Goal: Transaction & Acquisition: Purchase product/service

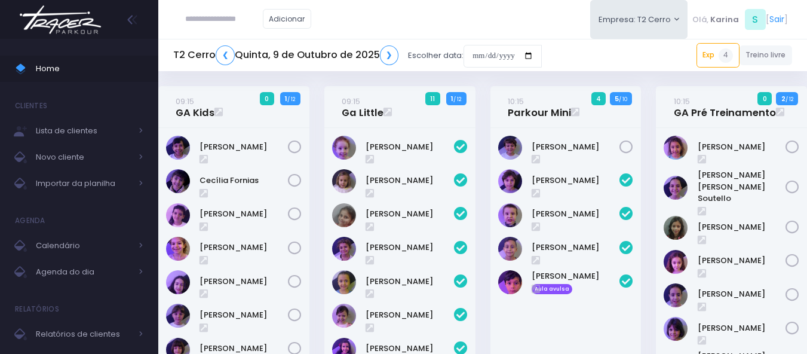
click at [82, 17] on img at bounding box center [60, 20] width 91 height 42
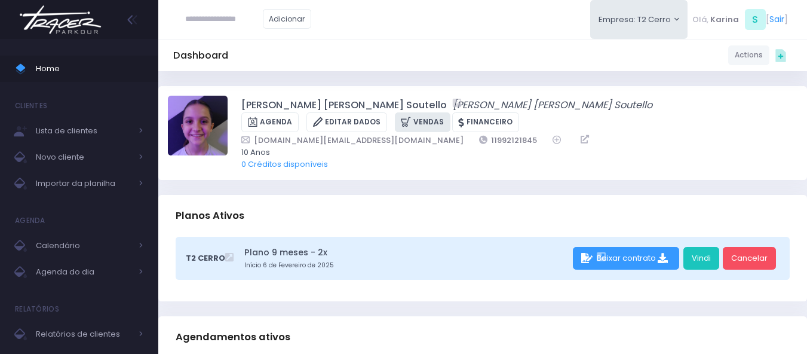
click at [451, 112] on link "Vendas" at bounding box center [423, 122] width 56 height 20
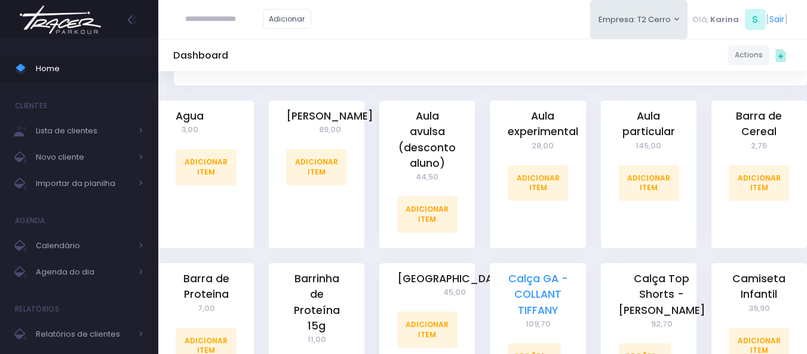
scroll to position [478, 0]
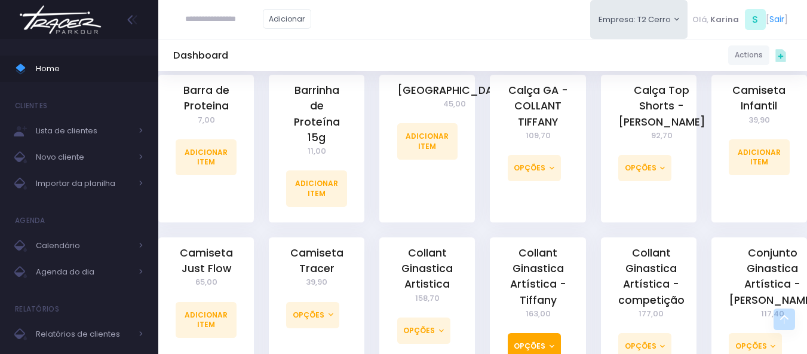
click at [521, 333] on button "Opções" at bounding box center [534, 346] width 53 height 26
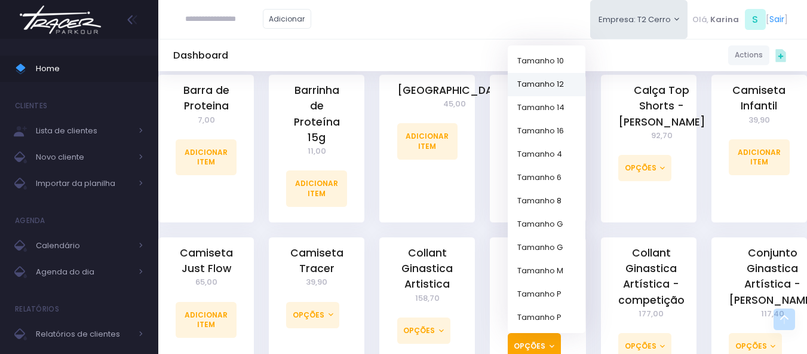
click at [540, 72] on link "Tamanho 12" at bounding box center [547, 83] width 78 height 23
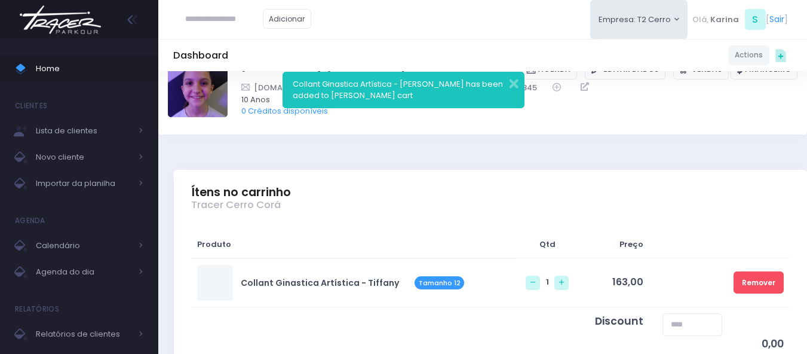
scroll to position [179, 0]
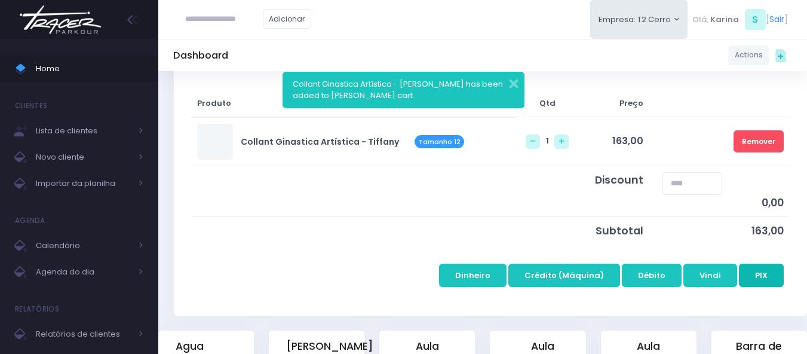
click at [757, 277] on button "PIX" at bounding box center [761, 275] width 45 height 23
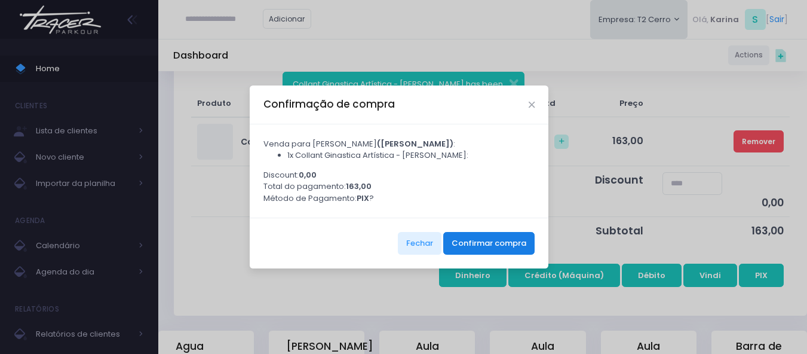
click at [489, 242] on button "Confirmar compra" at bounding box center [488, 243] width 91 height 23
